Goal: Find specific page/section: Find specific page/section

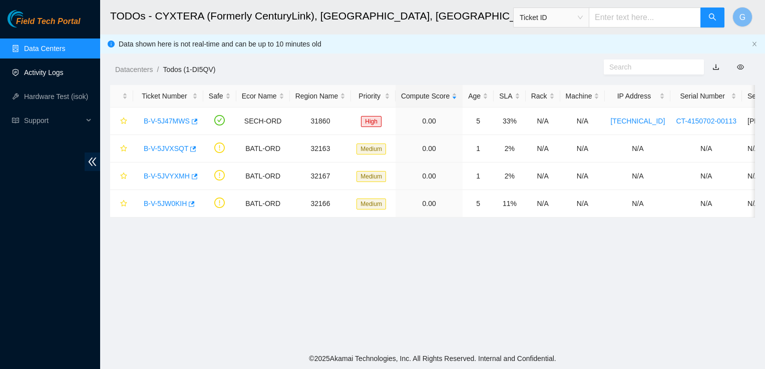
scroll to position [80, 0]
click at [48, 73] on link "Activity Logs" at bounding box center [44, 73] width 40 height 8
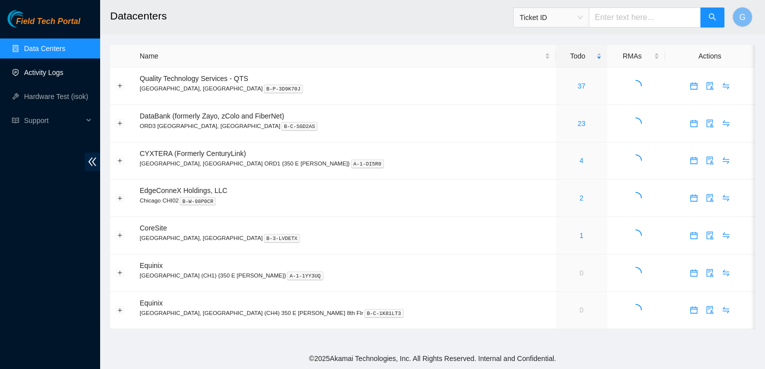
click at [48, 69] on link "Activity Logs" at bounding box center [44, 73] width 40 height 8
